Goal: Transaction & Acquisition: Purchase product/service

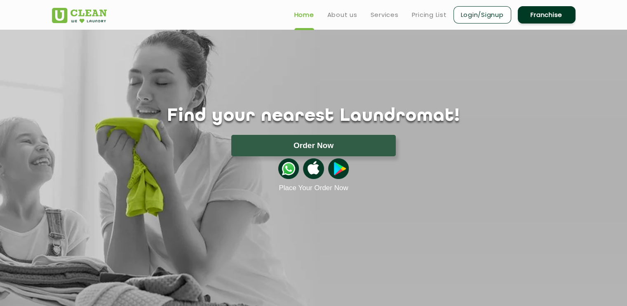
click at [495, 6] on li "Login/Signup" at bounding box center [482, 14] width 58 height 19
click at [490, 15] on link "Login/Signup" at bounding box center [482, 14] width 58 height 17
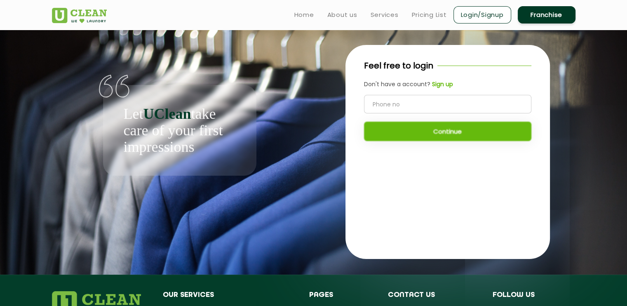
click at [441, 84] on b "Sign up" at bounding box center [442, 84] width 21 height 8
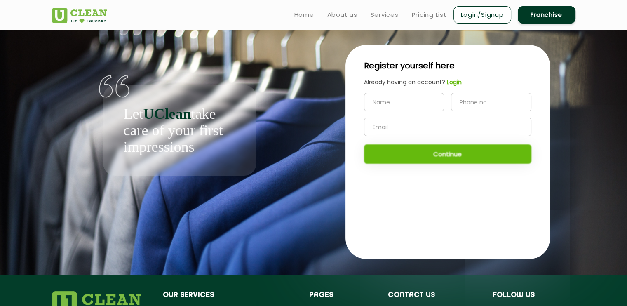
click at [406, 105] on input "text" at bounding box center [404, 102] width 80 height 19
type input "[PERSON_NAME]"
type input "7600788430"
type input "[EMAIL_ADDRESS][DOMAIN_NAME]"
click at [442, 153] on button "Continue" at bounding box center [447, 153] width 167 height 19
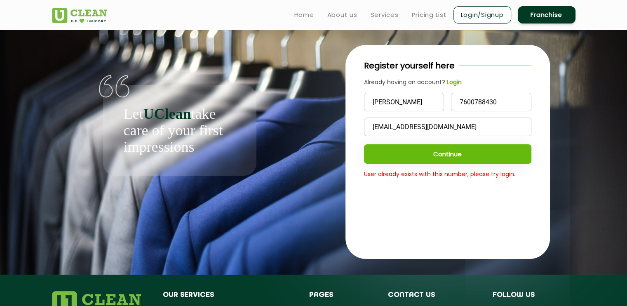
click at [423, 123] on input "[EMAIL_ADDRESS][DOMAIN_NAME]" at bounding box center [447, 126] width 167 height 19
click at [454, 80] on b "Login" at bounding box center [454, 82] width 15 height 8
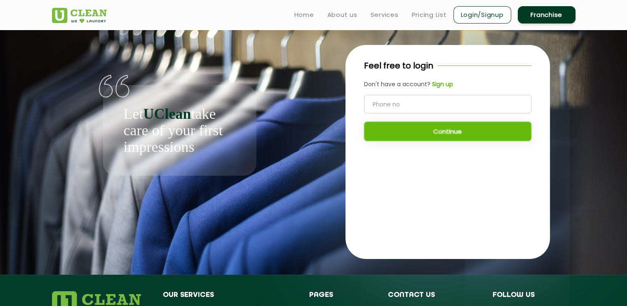
click at [438, 110] on input "tel" at bounding box center [447, 104] width 167 height 19
type input "7600788430"
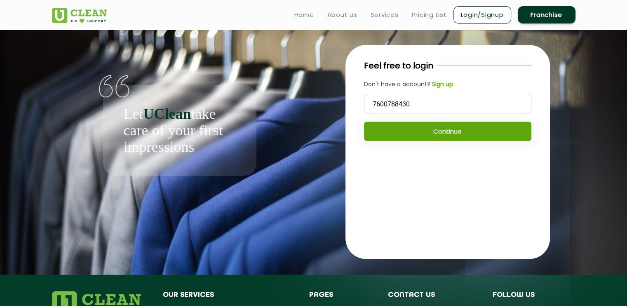
click at [451, 135] on button "Continue" at bounding box center [447, 131] width 167 height 19
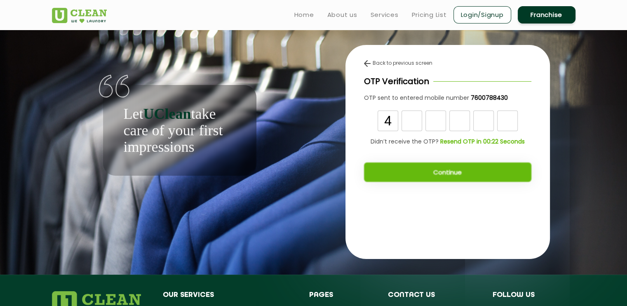
type input "4"
type input "6"
type input "2"
type input "8"
type input "3"
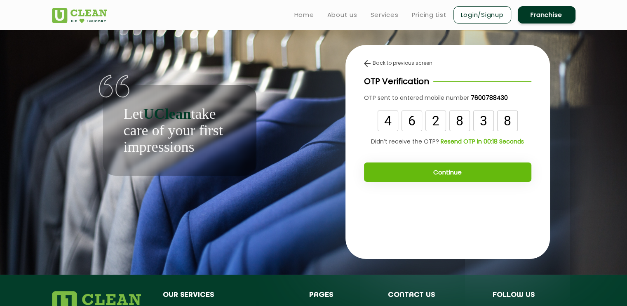
type input "8"
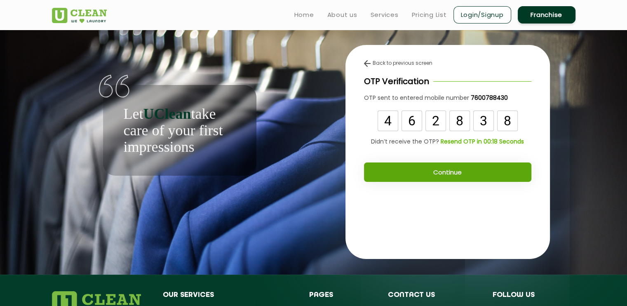
click at [456, 171] on button "Continue" at bounding box center [447, 171] width 167 height 19
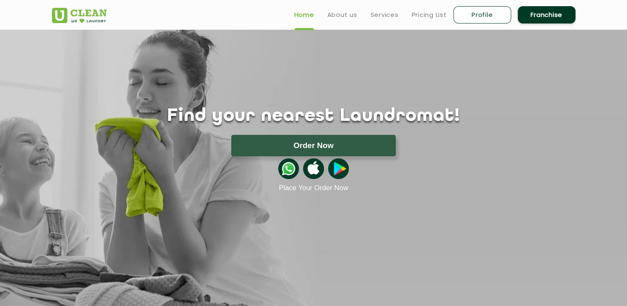
click at [475, 12] on link "Profile" at bounding box center [482, 14] width 58 height 17
select select
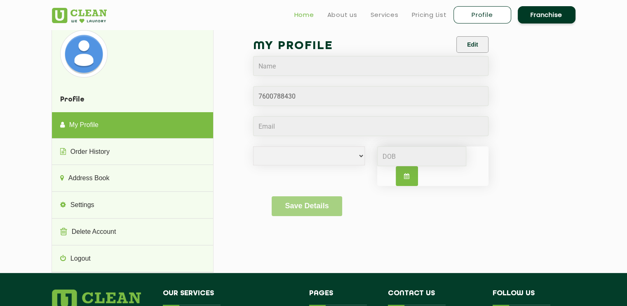
click at [305, 17] on link "Home" at bounding box center [304, 15] width 20 height 10
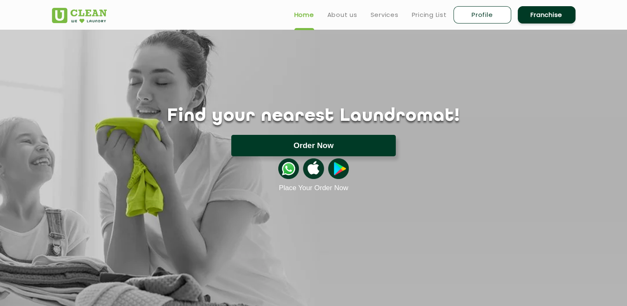
click at [326, 135] on button "Order Now" at bounding box center [313, 145] width 164 height 21
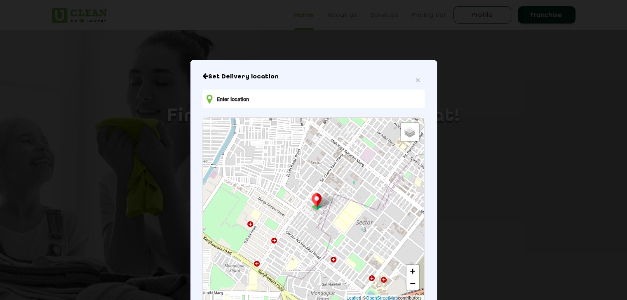
click at [295, 96] on input "text" at bounding box center [313, 98] width 222 height 19
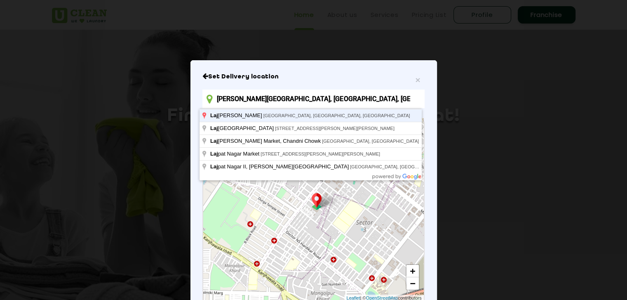
type input "Lajpat Nagar, New Delhi, Delhi, India"
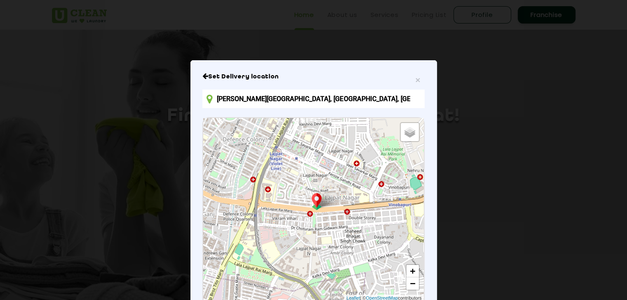
drag, startPoint x: 311, startPoint y: 68, endPoint x: 310, endPoint y: 61, distance: 7.4
click at [310, 61] on div "× Set Delivery location Lajpat Nagar, New Delhi, Delhi, India Default Satellite…" at bounding box center [313, 150] width 627 height 300
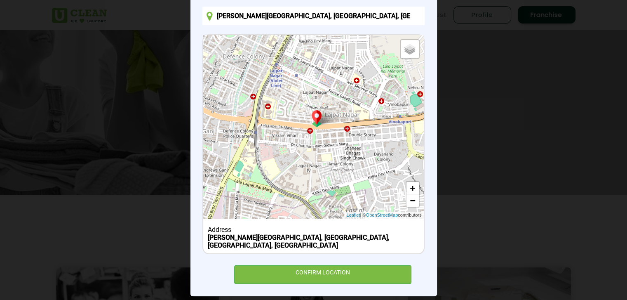
scroll to position [84, 0]
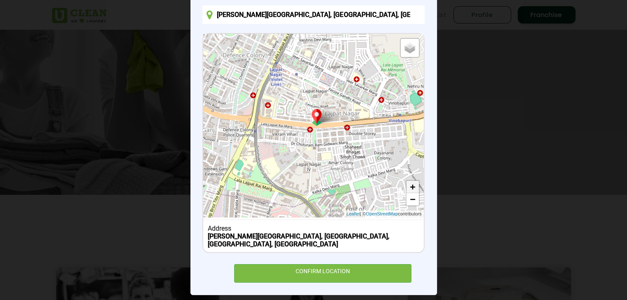
click at [413, 190] on link "+" at bounding box center [412, 187] width 12 height 12
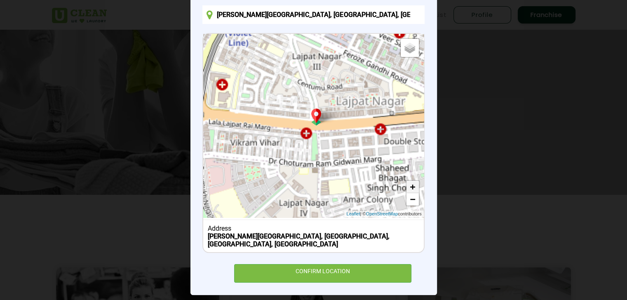
click at [413, 190] on link "+" at bounding box center [412, 187] width 12 height 12
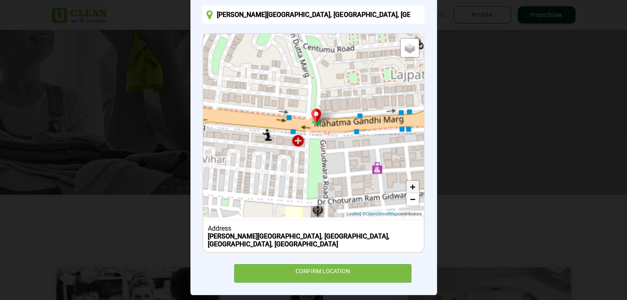
click at [413, 190] on link "+" at bounding box center [412, 187] width 12 height 12
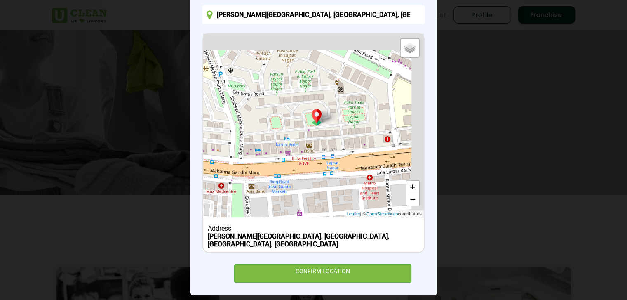
drag, startPoint x: 357, startPoint y: 127, endPoint x: 274, endPoint y: 174, distance: 95.8
click at [275, 173] on div "Default Satellite + − Leaflet | © OpenStreetMap contributors" at bounding box center [313, 125] width 220 height 183
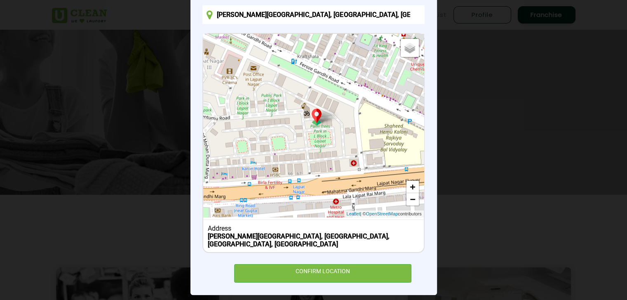
drag, startPoint x: 310, startPoint y: 154, endPoint x: 282, endPoint y: 174, distance: 34.5
click at [281, 178] on div "Default Satellite + − Leaflet | © OpenStreetMap contributors" at bounding box center [313, 125] width 220 height 183
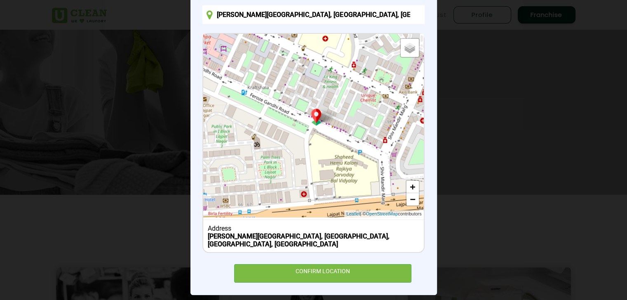
drag, startPoint x: 359, startPoint y: 161, endPoint x: 311, endPoint y: 190, distance: 56.5
click at [311, 190] on div "Default Satellite + − Leaflet | © OpenStreetMap contributors" at bounding box center [313, 125] width 220 height 183
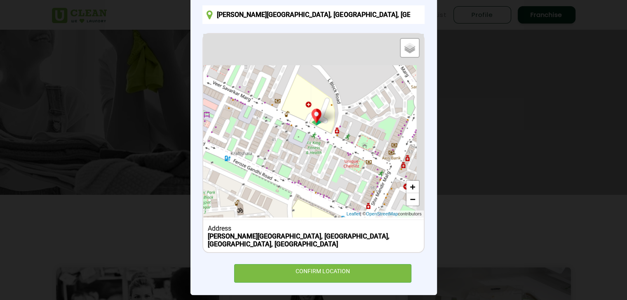
drag, startPoint x: 291, startPoint y: 127, endPoint x: 275, endPoint y: 195, distance: 70.7
click at [276, 193] on div "Default Satellite + − Leaflet | © OpenStreetMap contributors" at bounding box center [313, 125] width 220 height 183
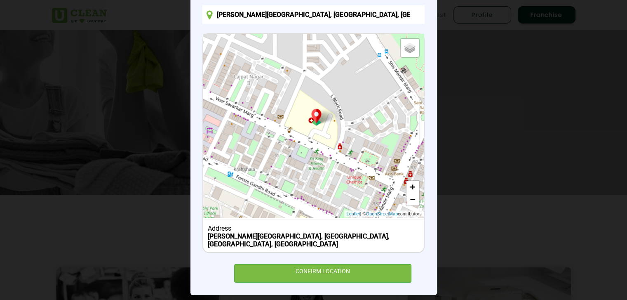
drag, startPoint x: 288, startPoint y: 154, endPoint x: 298, endPoint y: 169, distance: 18.5
click at [298, 169] on div "Default Satellite + − Leaflet | © OpenStreetMap contributors" at bounding box center [313, 125] width 220 height 183
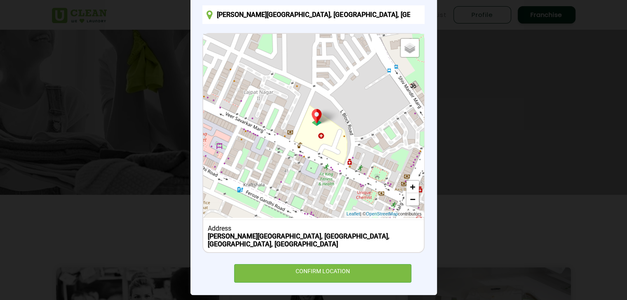
drag, startPoint x: 309, startPoint y: 138, endPoint x: 339, endPoint y: 178, distance: 49.6
click at [339, 178] on div "Default Satellite + − Leaflet | © OpenStreetMap contributors" at bounding box center [313, 125] width 220 height 183
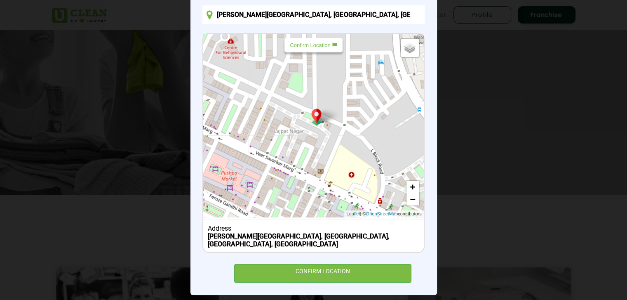
drag, startPoint x: 302, startPoint y: 135, endPoint x: 307, endPoint y: 161, distance: 26.8
click at [307, 160] on div "Default Satellite + − Leaflet | © OpenStreetMap contributors" at bounding box center [313, 125] width 220 height 183
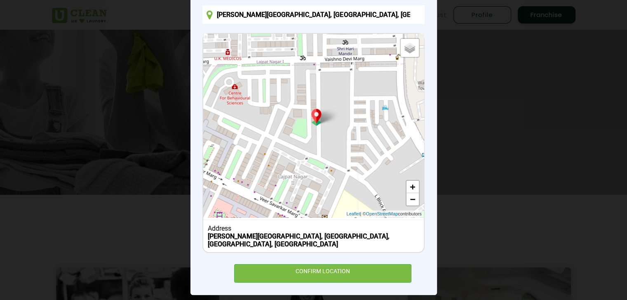
drag, startPoint x: 281, startPoint y: 115, endPoint x: 278, endPoint y: 143, distance: 28.6
click at [279, 143] on div "Default Satellite + − Leaflet | © OpenStreetMap contributors" at bounding box center [313, 125] width 220 height 183
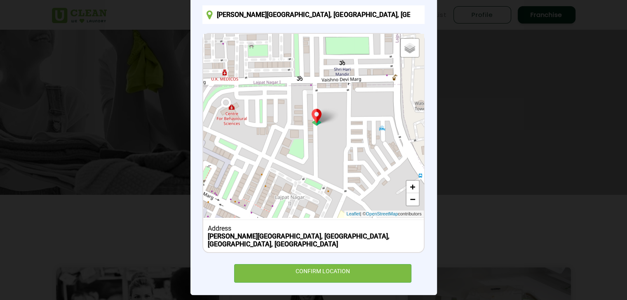
drag, startPoint x: 295, startPoint y: 127, endPoint x: 293, endPoint y: 142, distance: 15.3
click at [293, 142] on div "Default Satellite + − Leaflet | © OpenStreetMap contributors" at bounding box center [313, 125] width 220 height 183
click at [411, 184] on link "+" at bounding box center [412, 187] width 12 height 12
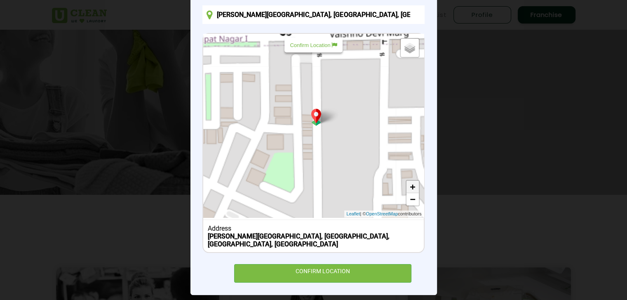
click at [411, 184] on link "+" at bounding box center [412, 187] width 12 height 12
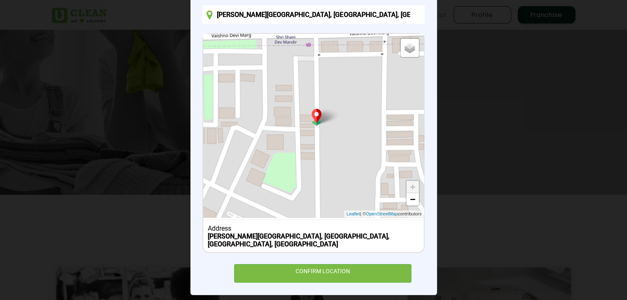
click at [411, 184] on link "+" at bounding box center [412, 187] width 12 height 12
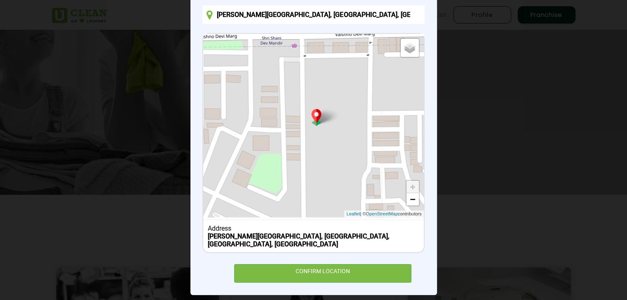
drag, startPoint x: 339, startPoint y: 156, endPoint x: 321, endPoint y: 161, distance: 19.2
click at [321, 161] on div "Default Satellite + − Leaflet | © OpenStreetMap contributors" at bounding box center [313, 125] width 220 height 183
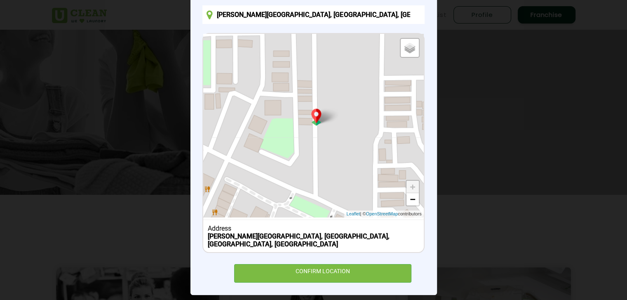
drag, startPoint x: 333, startPoint y: 151, endPoint x: 347, endPoint y: 103, distance: 49.9
click at [347, 103] on div "Default Satellite + − Leaflet | © OpenStreetMap contributors" at bounding box center [313, 125] width 220 height 183
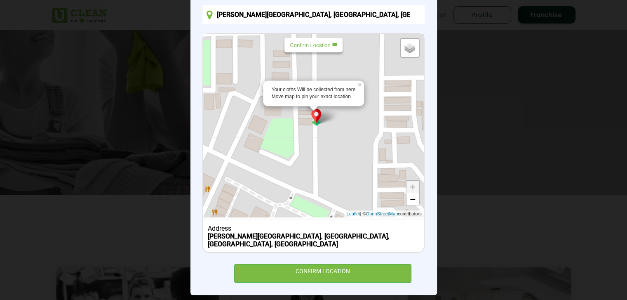
click at [272, 234] on b "Lajpat Nagar, New Delhi, Delhi, India" at bounding box center [299, 240] width 182 height 16
click at [324, 235] on div "Lajpat Nagar, New Delhi, Delhi, India" at bounding box center [313, 240] width 211 height 16
click at [335, 142] on div "Your cloths Will be collected from here Move map to pin your exact location × D…" at bounding box center [313, 125] width 220 height 183
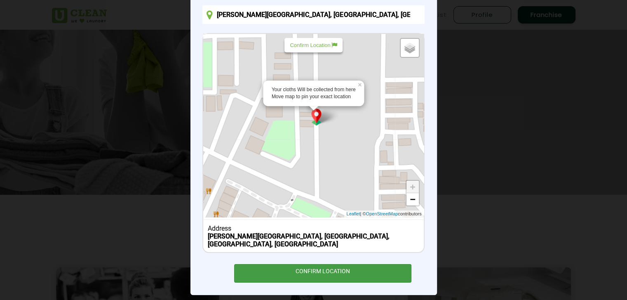
click at [322, 264] on div "CONFIRM LOCATION" at bounding box center [323, 273] width 178 height 19
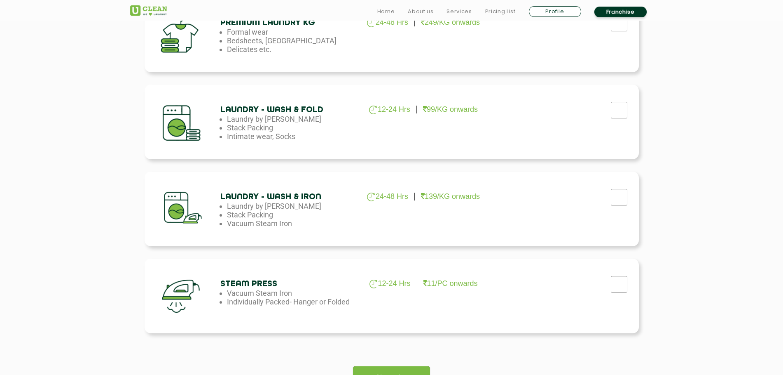
scroll to position [443, 0]
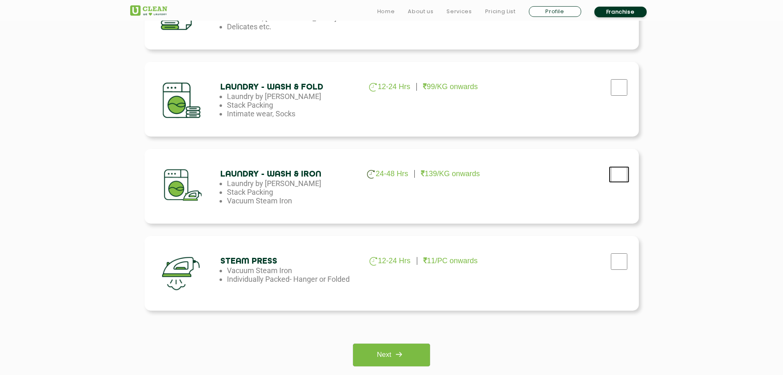
click at [621, 174] on input "checkbox" at bounding box center [619, 174] width 21 height 16
checkbox input "true"
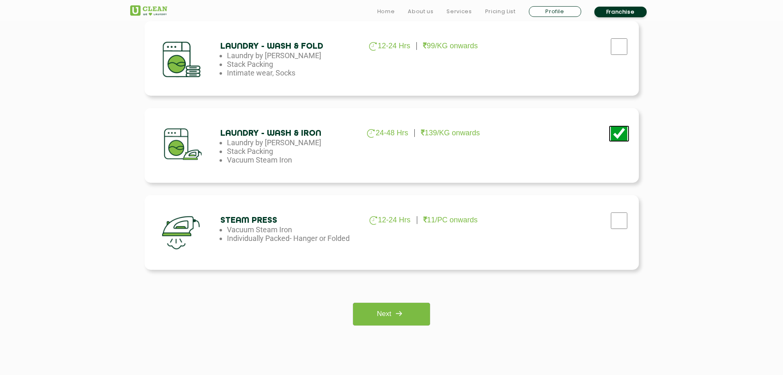
scroll to position [488, 0]
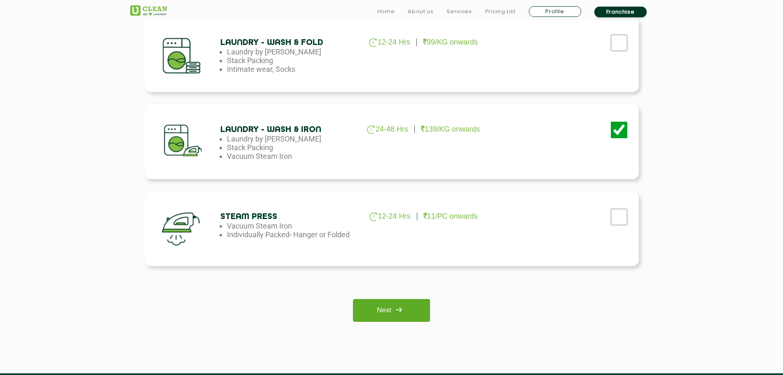
click at [404, 305] on link "Next" at bounding box center [391, 310] width 77 height 23
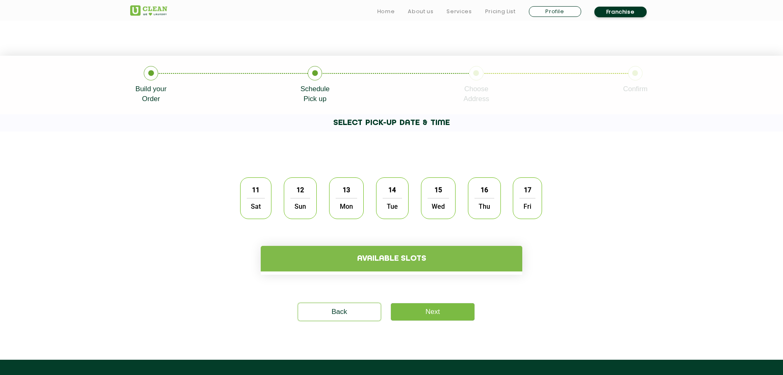
scroll to position [155, 0]
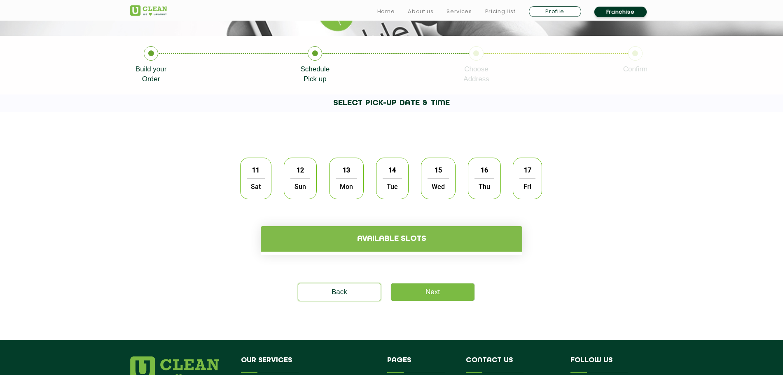
click at [626, 123] on section "11 Sat 12 Sun 13 Mon 14 Tue 15 Wed 16 Thu 17 Fri Available slots Please select …" at bounding box center [391, 226] width 783 height 228
click at [297, 167] on span "12" at bounding box center [301, 170] width 16 height 16
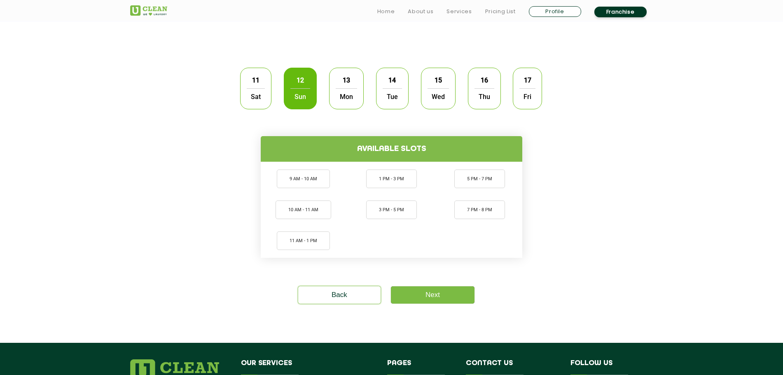
scroll to position [258, 0]
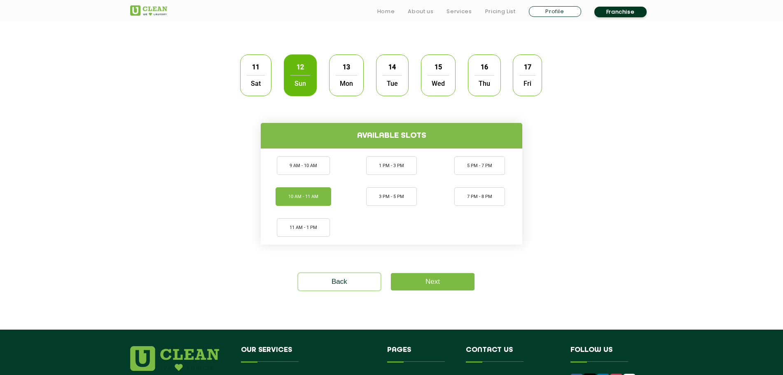
click at [303, 200] on li "10 AM - 11 AM" at bounding box center [304, 196] width 56 height 19
click at [300, 232] on li "11 AM - 1 PM" at bounding box center [303, 227] width 53 height 19
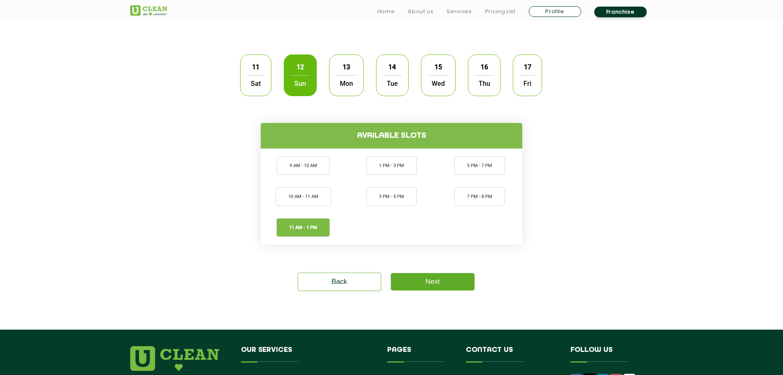
click at [459, 283] on link "Next" at bounding box center [433, 281] width 84 height 17
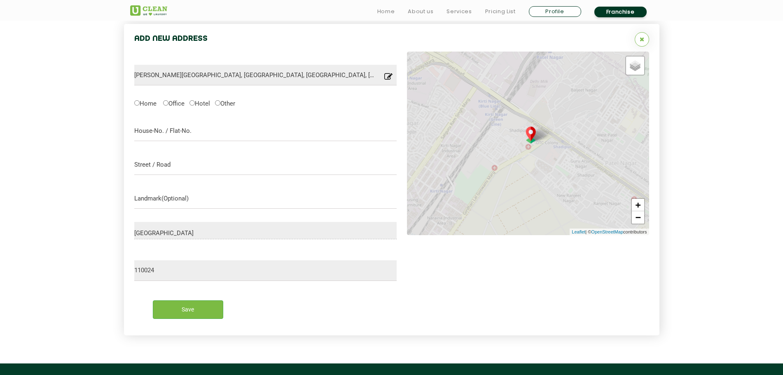
scroll to position [265, 0]
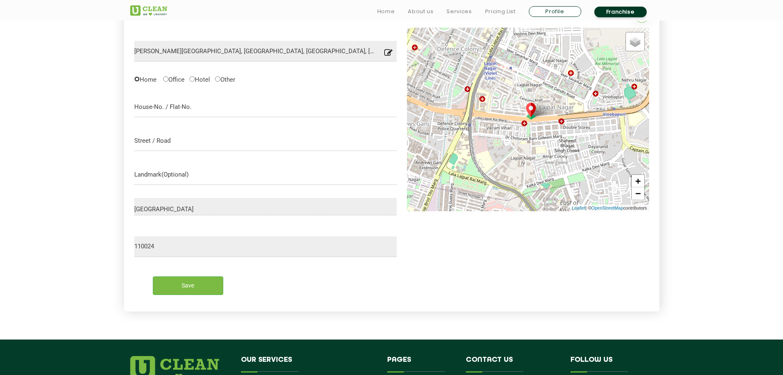
click at [134, 80] on input "Home" at bounding box center [136, 78] width 5 height 5
radio input "true"
click at [192, 113] on input "text" at bounding box center [265, 106] width 263 height 21
type input "G-81, G Block, Lajpat Nagar 2"
click at [191, 145] on input "text" at bounding box center [265, 140] width 263 height 21
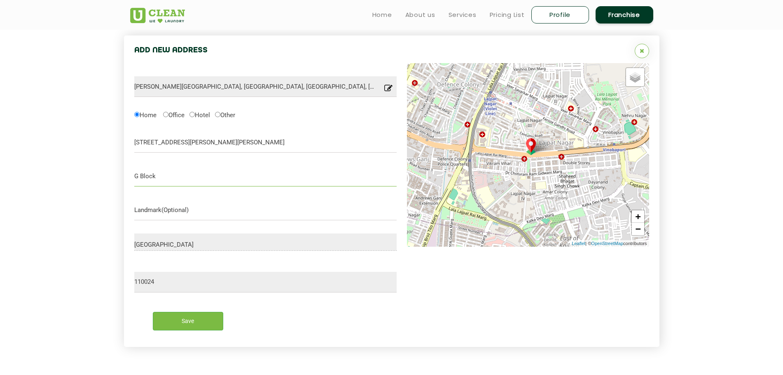
scroll to position [213, 0]
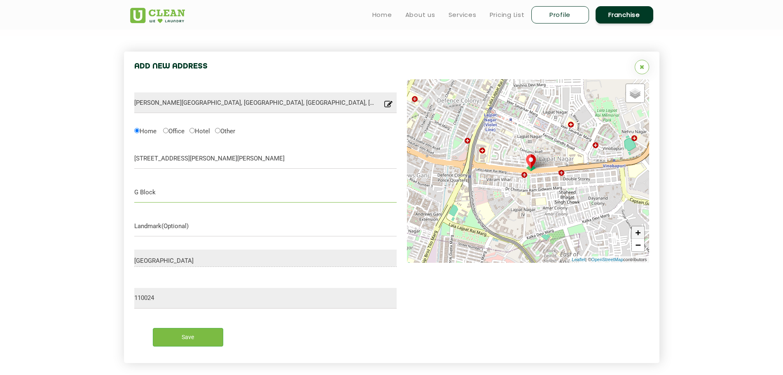
type input "G Block"
click at [626, 234] on link "+" at bounding box center [638, 232] width 12 height 12
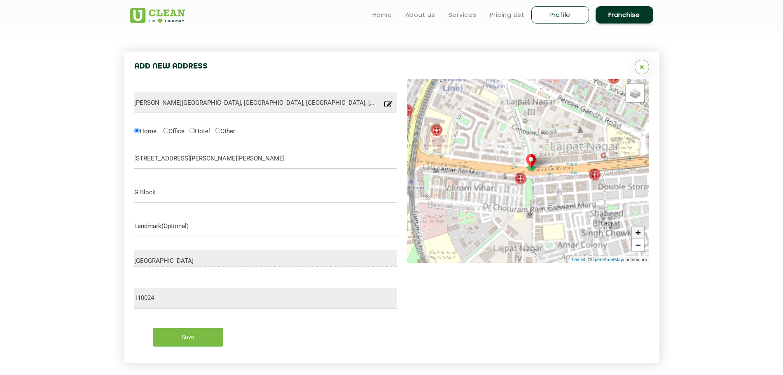
click at [626, 234] on link "+" at bounding box center [638, 232] width 12 height 12
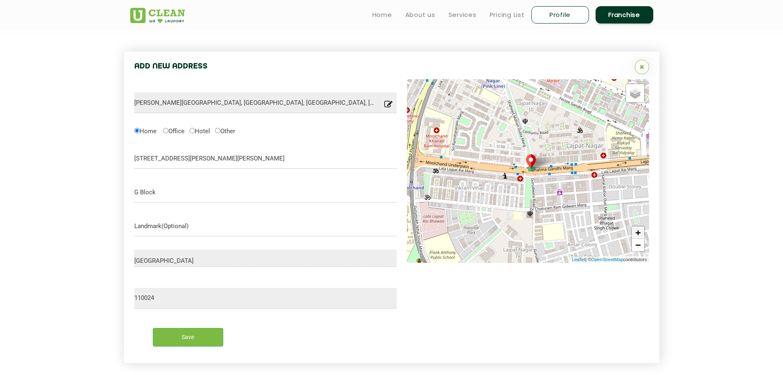
click at [626, 234] on link "+" at bounding box center [638, 232] width 12 height 12
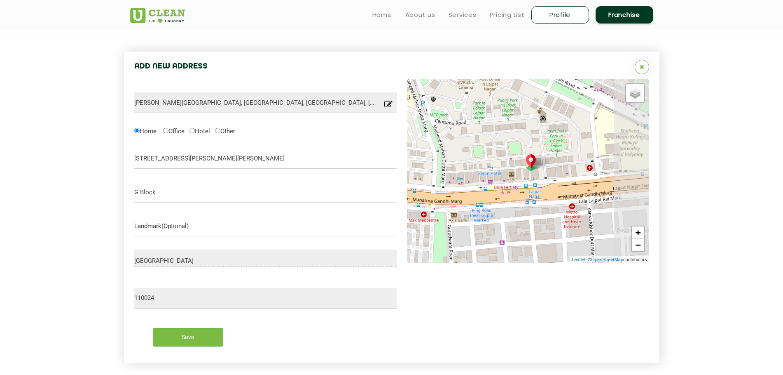
drag, startPoint x: 588, startPoint y: 186, endPoint x: 503, endPoint y: 214, distance: 89.0
click at [498, 214] on div "Default Satellite + − Leaflet | © OpenStreetMap contributors" at bounding box center [528, 170] width 242 height 183
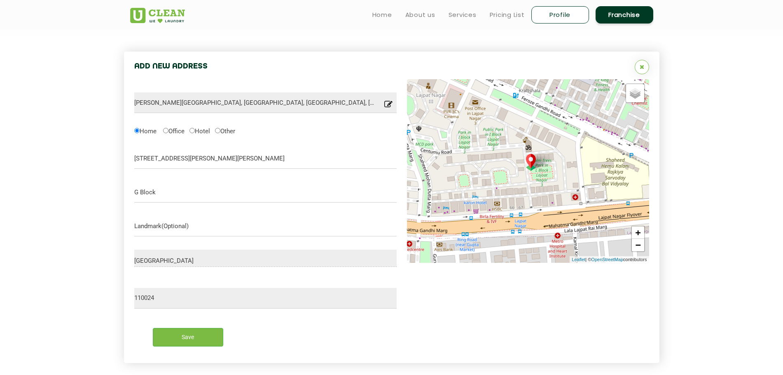
drag, startPoint x: 522, startPoint y: 217, endPoint x: 518, endPoint y: 222, distance: 6.7
click at [522, 221] on div "Default Satellite + − Leaflet | © OpenStreetMap contributors" at bounding box center [528, 170] width 242 height 183
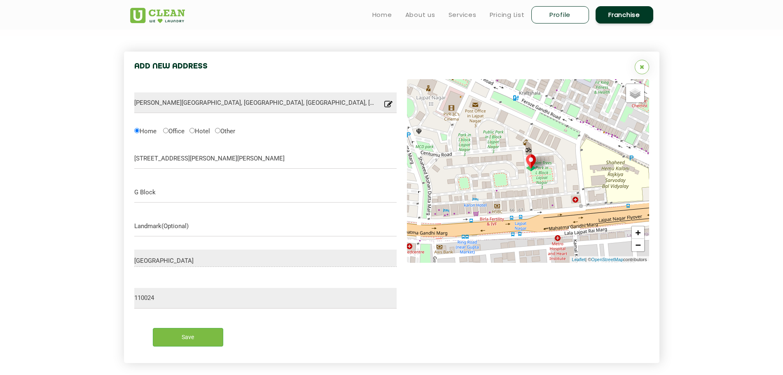
click at [496, 210] on div "Default Satellite + − Leaflet | © OpenStreetMap contributors" at bounding box center [528, 170] width 242 height 183
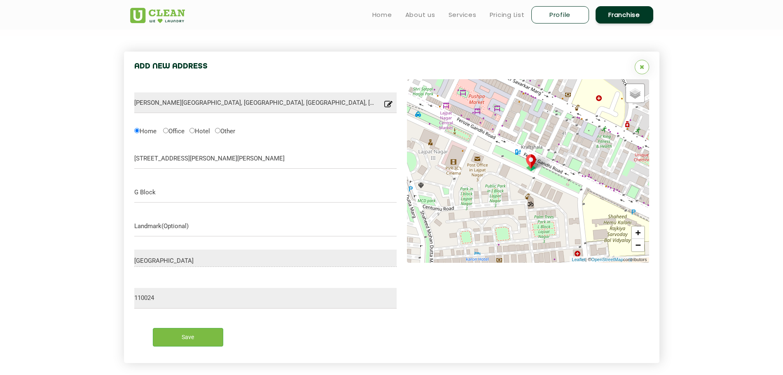
drag, startPoint x: 522, startPoint y: 155, endPoint x: 499, endPoint y: 193, distance: 44.2
click at [503, 190] on div "Default Satellite + − Leaflet | © OpenStreetMap contributors" at bounding box center [528, 170] width 242 height 183
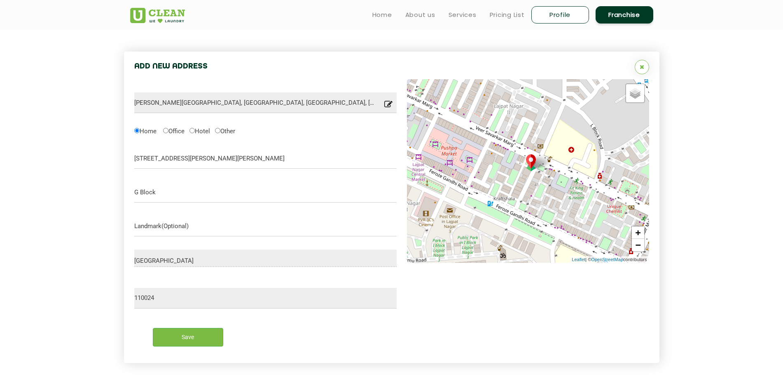
drag, startPoint x: 490, startPoint y: 169, endPoint x: 489, endPoint y: 200, distance: 31.8
click at [480, 207] on div "Default Satellite + − Leaflet | © OpenStreetMap contributors" at bounding box center [528, 170] width 242 height 183
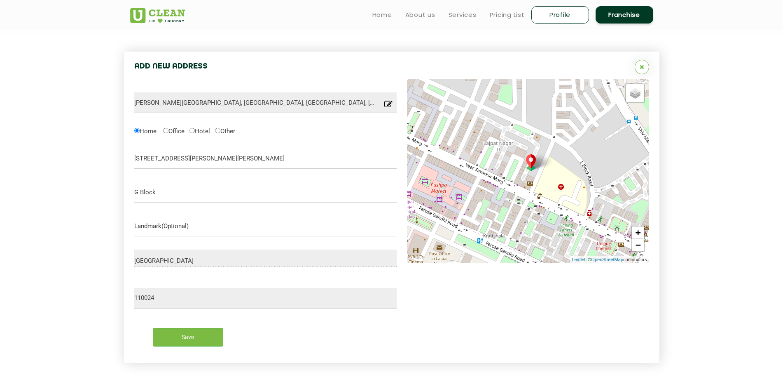
drag, startPoint x: 503, startPoint y: 178, endPoint x: 509, endPoint y: 191, distance: 14.8
click at [498, 200] on div "Default Satellite + − Leaflet | © OpenStreetMap contributors" at bounding box center [528, 170] width 242 height 183
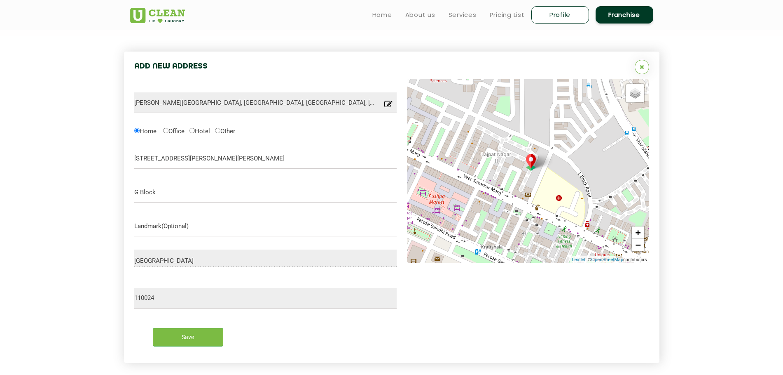
drag, startPoint x: 521, startPoint y: 160, endPoint x: 525, endPoint y: 193, distance: 33.2
click at [525, 191] on div "Default Satellite + − Leaflet | © OpenStreetMap contributors" at bounding box center [528, 170] width 242 height 183
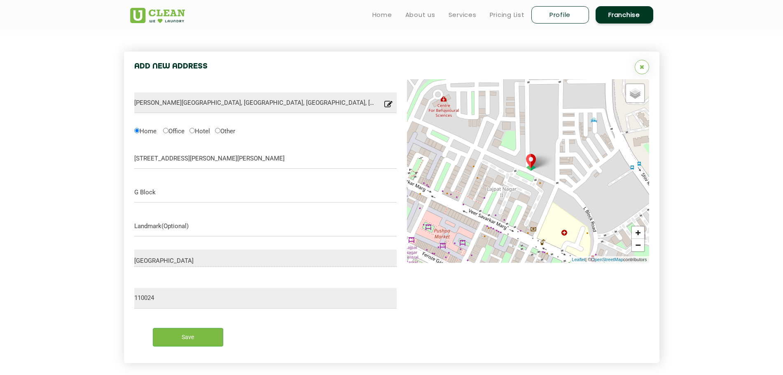
drag, startPoint x: 504, startPoint y: 156, endPoint x: 506, endPoint y: 184, distance: 28.1
click at [506, 184] on div "Default Satellite + − Leaflet | © OpenStreetMap contributors" at bounding box center [528, 170] width 242 height 183
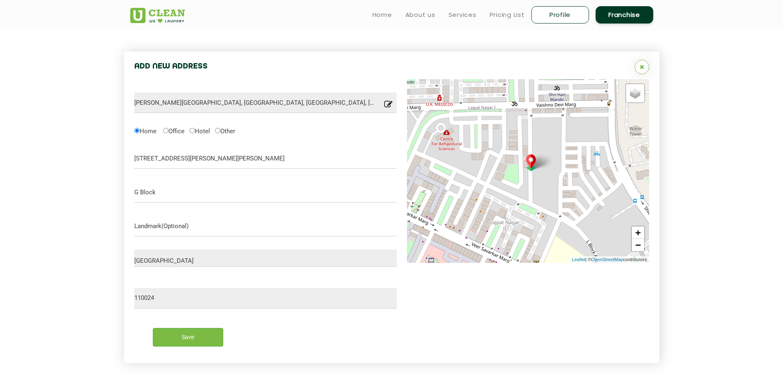
drag, startPoint x: 512, startPoint y: 181, endPoint x: 515, endPoint y: 185, distance: 5.2
click at [514, 185] on div "Default Satellite + − Leaflet | © OpenStreetMap contributors" at bounding box center [528, 170] width 242 height 183
click at [626, 231] on link "+" at bounding box center [638, 232] width 12 height 12
click at [626, 230] on link "+" at bounding box center [638, 232] width 12 height 12
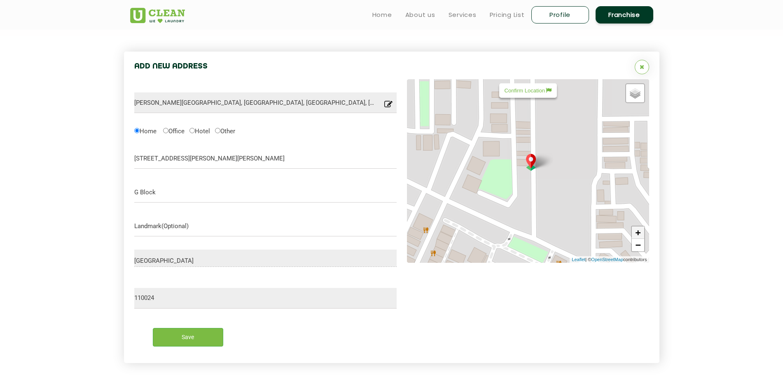
click at [626, 230] on link "+" at bounding box center [638, 232] width 12 height 12
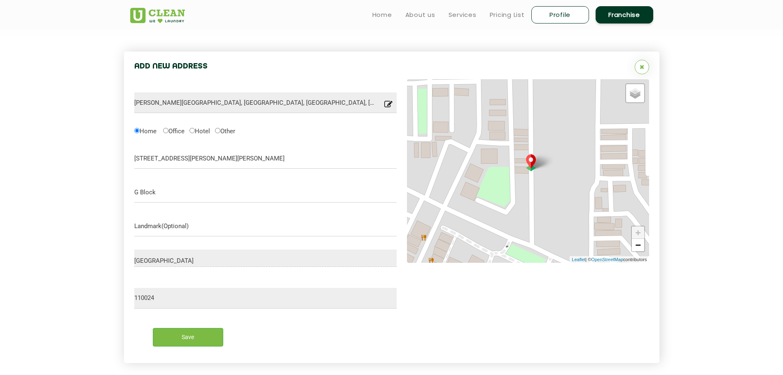
drag, startPoint x: 569, startPoint y: 181, endPoint x: 566, endPoint y: 190, distance: 9.1
click at [566, 190] on div "Default Satellite + − Leaflet | © OpenStreetMap contributors" at bounding box center [528, 170] width 242 height 183
drag, startPoint x: 567, startPoint y: 198, endPoint x: 569, endPoint y: 185, distance: 12.9
click at [569, 185] on div "Default Satellite + − Leaflet | © OpenStreetMap contributors" at bounding box center [528, 170] width 242 height 183
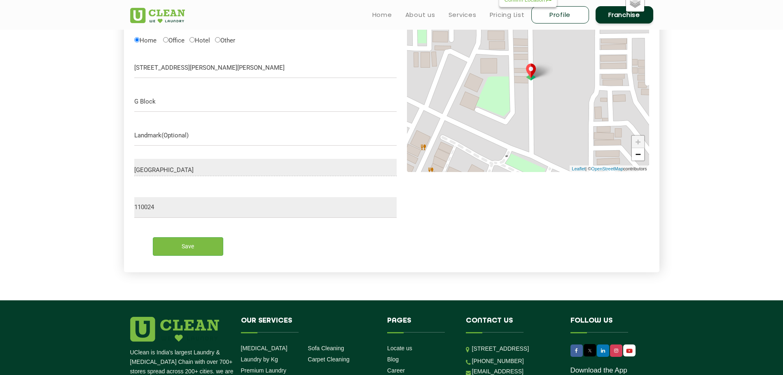
scroll to position [265, 0]
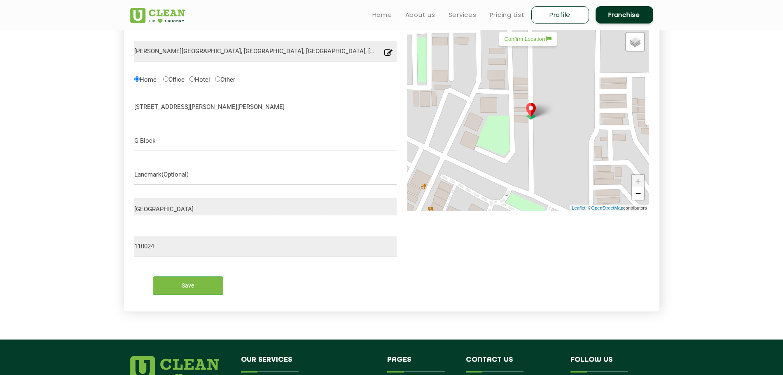
click at [539, 42] on p "Confirm Location" at bounding box center [528, 39] width 47 height 6
type input "G 82, Block G, Lajpat Nagar II, Lajpat Nagar, New Delhi, Delhi 110024, India"
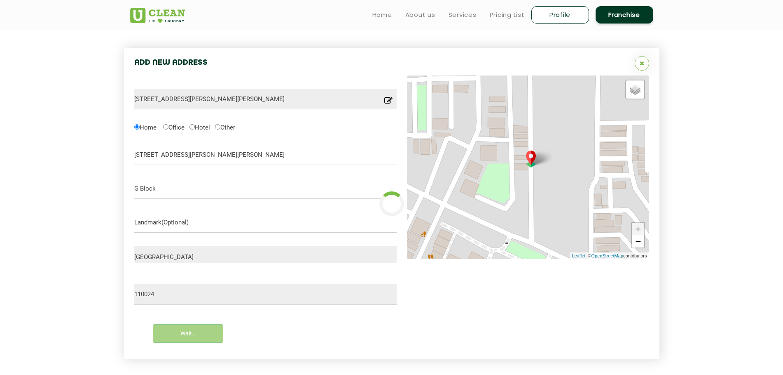
scroll to position [213, 0]
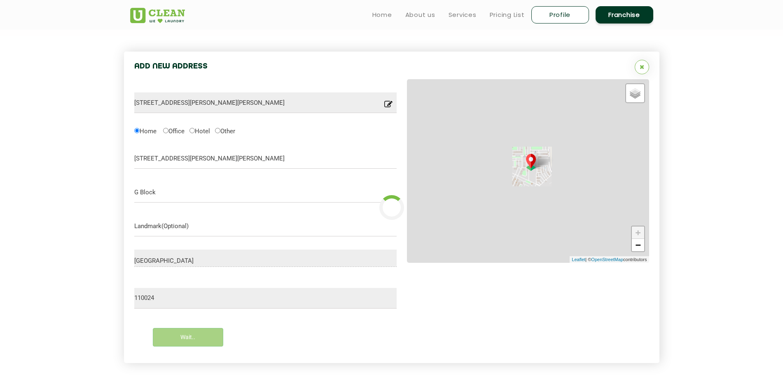
type input "Save"
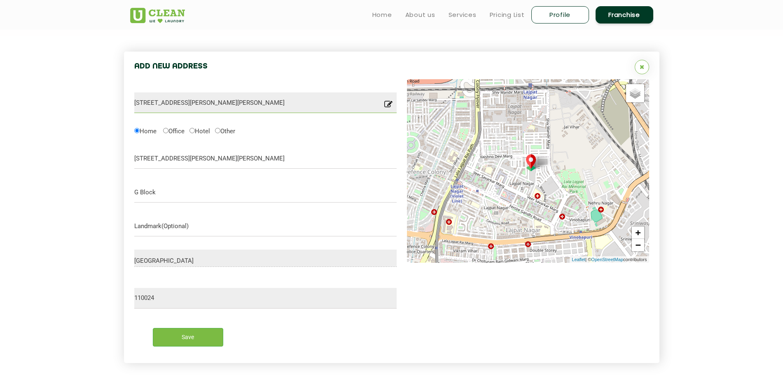
click at [144, 100] on input "G 82, Block G, Lajpat Nagar II, Lajpat Nagar, New Delhi, Delhi 110024, India" at bounding box center [265, 102] width 263 height 21
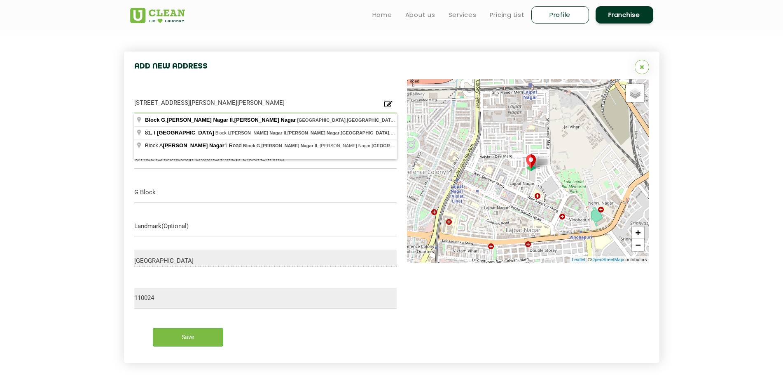
type input "G 81, Block G, Lajpat Nagar II, Lajpat Nagar, New Delhi, Delhi 110024, India"
click at [63, 136] on section "Add New Address G 81, Block G, Lajpat Nagar II, Lajpat Nagar, New Delhi, Delhi …" at bounding box center [391, 213] width 783 height 355
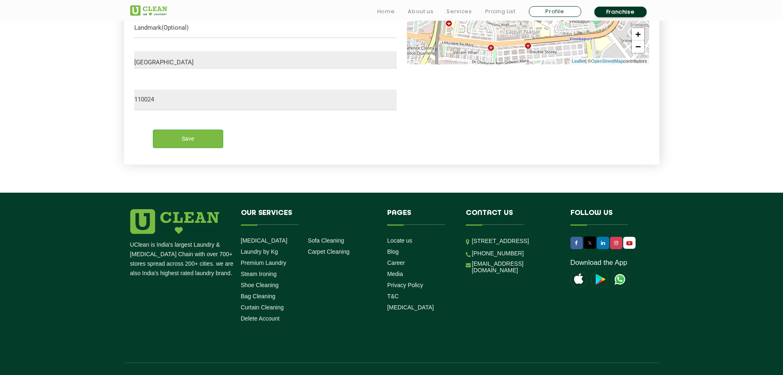
scroll to position [419, 0]
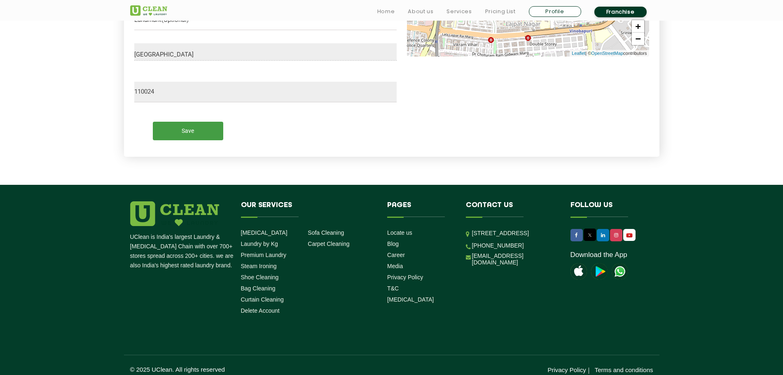
click at [197, 130] on input "Save" at bounding box center [188, 131] width 70 height 19
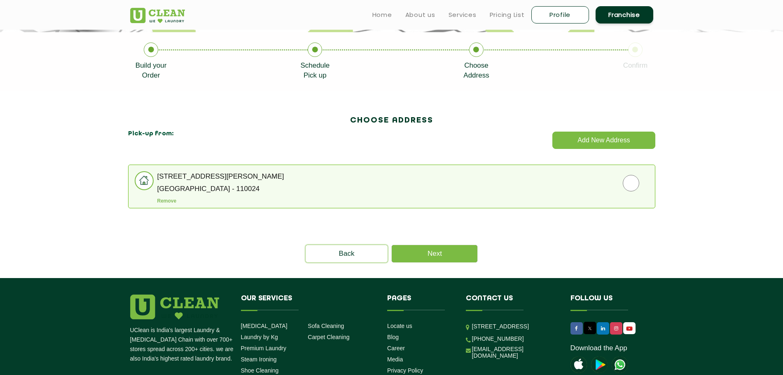
scroll to position [156, 0]
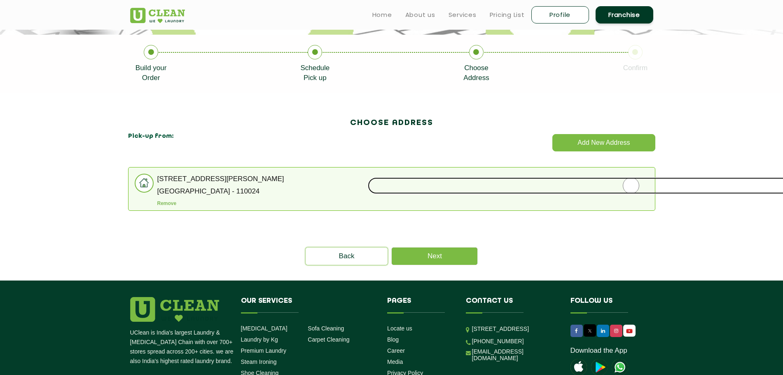
click at [626, 187] on input "radio" at bounding box center [631, 185] width 527 height 16
radio input "true"
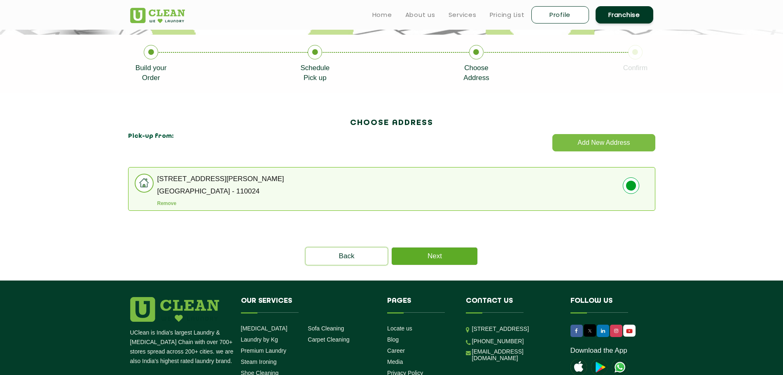
click at [459, 253] on link "Next" at bounding box center [435, 255] width 86 height 17
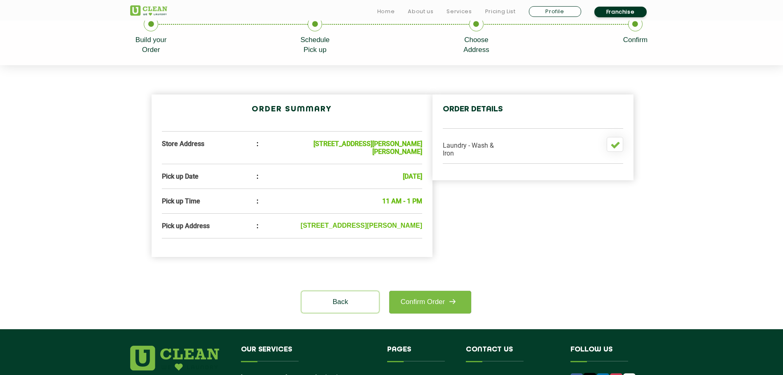
scroll to position [206, 0]
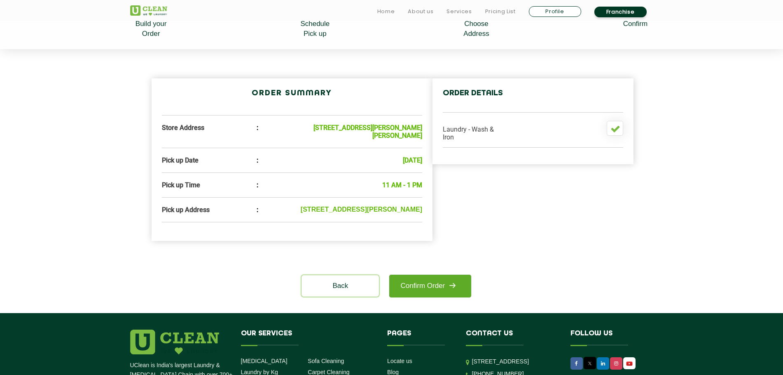
click at [450, 293] on img at bounding box center [452, 285] width 15 height 15
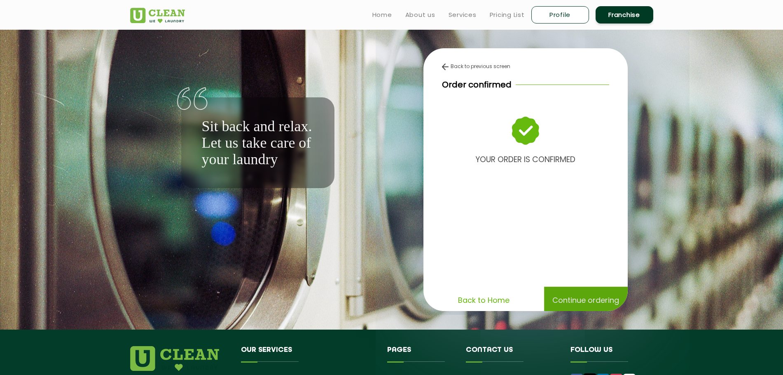
click at [572, 296] on div "Continue ordering" at bounding box center [586, 299] width 84 height 27
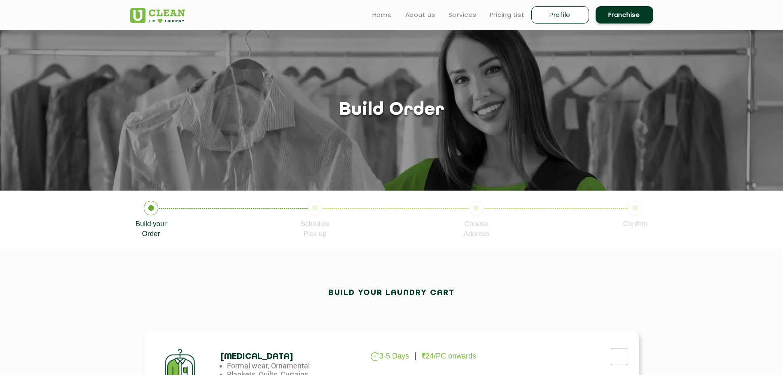
click at [568, 12] on link "Profile" at bounding box center [561, 14] width 58 height 17
select select
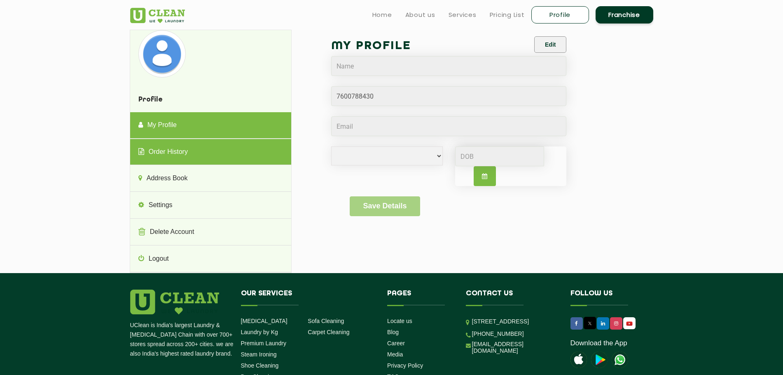
click at [161, 146] on link "Order History" at bounding box center [210, 152] width 161 height 26
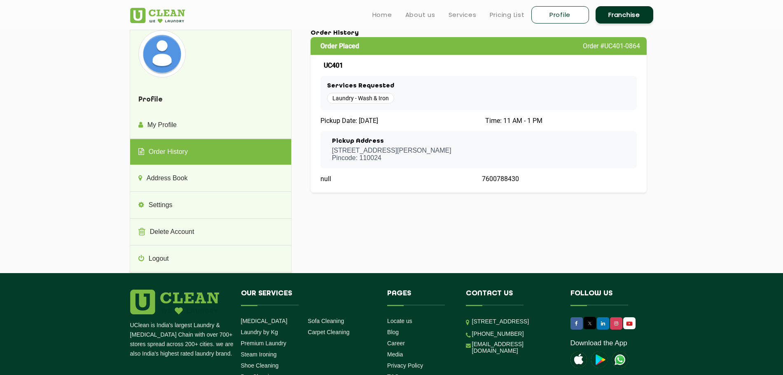
drag, startPoint x: 326, startPoint y: 119, endPoint x: 445, endPoint y: 117, distance: 118.7
click at [408, 113] on div "Order Placed Order #UC401-0864 UC401 Services Requested Laundry - Wash & Iron P…" at bounding box center [479, 114] width 337 height 155
click at [338, 141] on h3 "Pickup Address" at bounding box center [392, 141] width 120 height 7
click at [621, 15] on link "Franchise" at bounding box center [625, 14] width 58 height 17
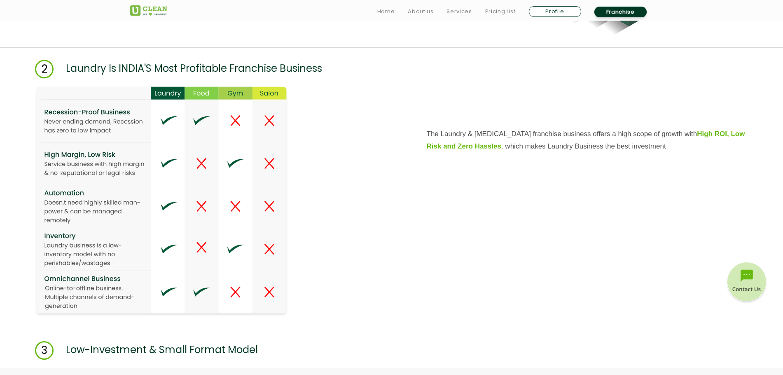
scroll to position [1030, 0]
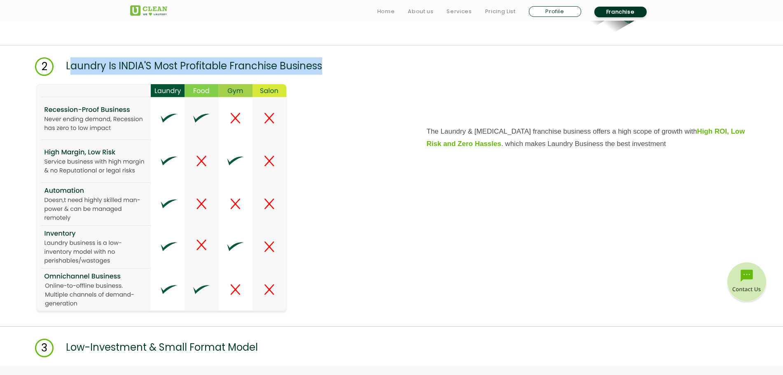
drag, startPoint x: 69, startPoint y: 63, endPoint x: 324, endPoint y: 66, distance: 254.3
click at [322, 66] on p "Laundry Is INDIA'S Most Profitable Franchise Business" at bounding box center [194, 66] width 256 height 19
click at [287, 61] on p "Laundry Is INDIA'S Most Profitable Franchise Business" at bounding box center [194, 66] width 256 height 19
